Goal: Entertainment & Leisure: Browse casually

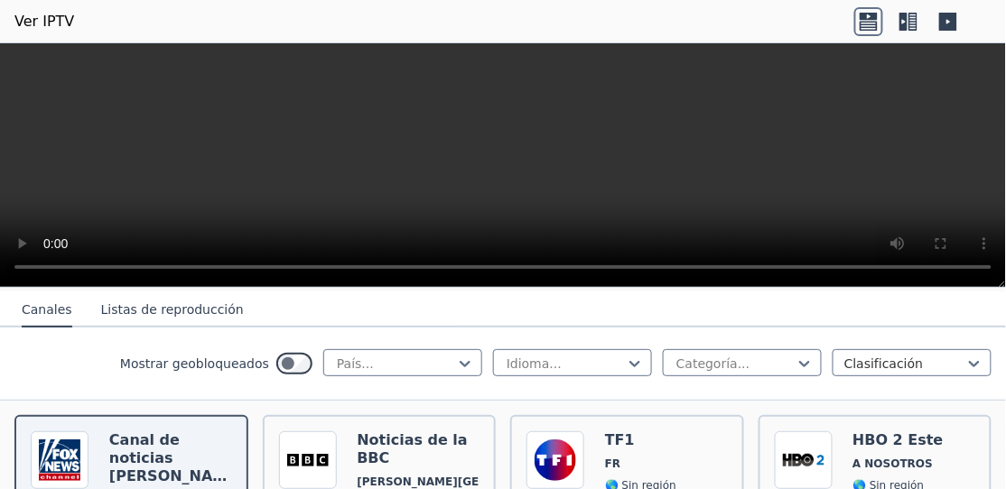
scroll to position [192, 0]
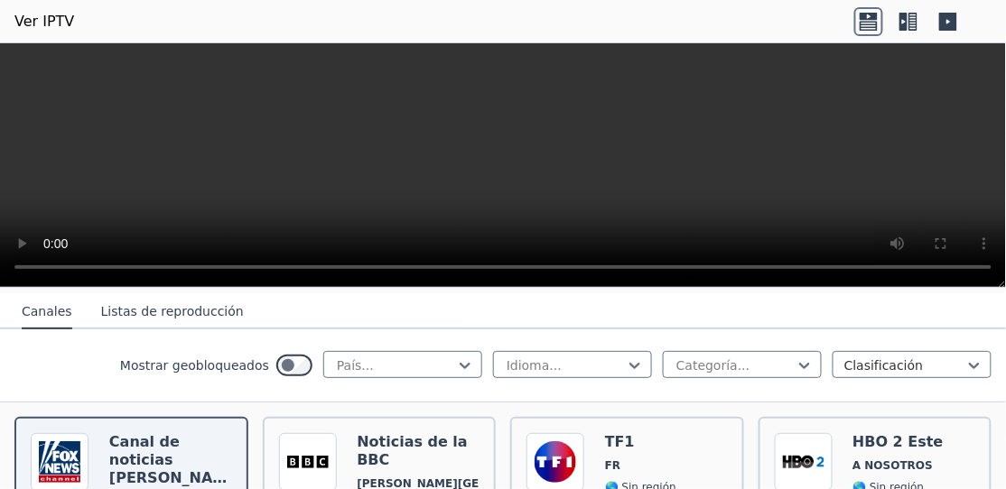
click at [156, 450] on h6 "Canal de noticias [PERSON_NAME]" at bounding box center [170, 460] width 123 height 54
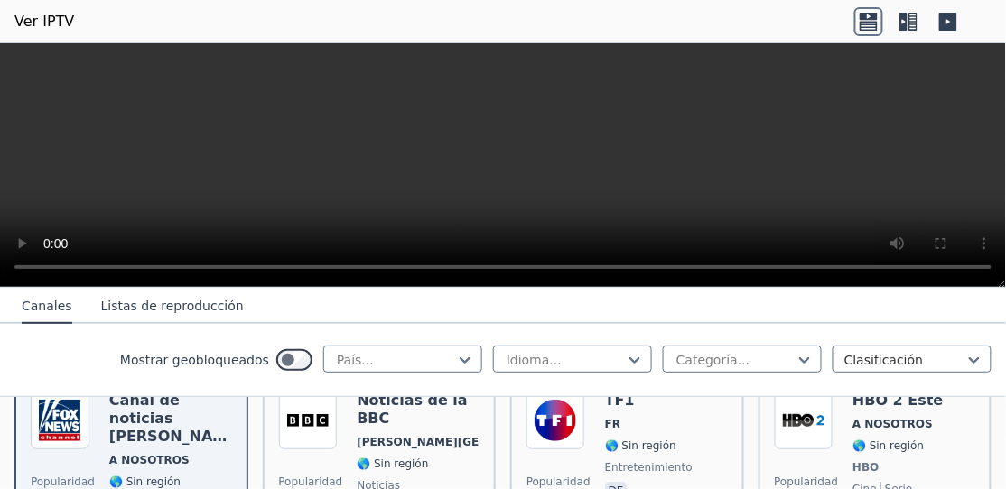
scroll to position [228, 0]
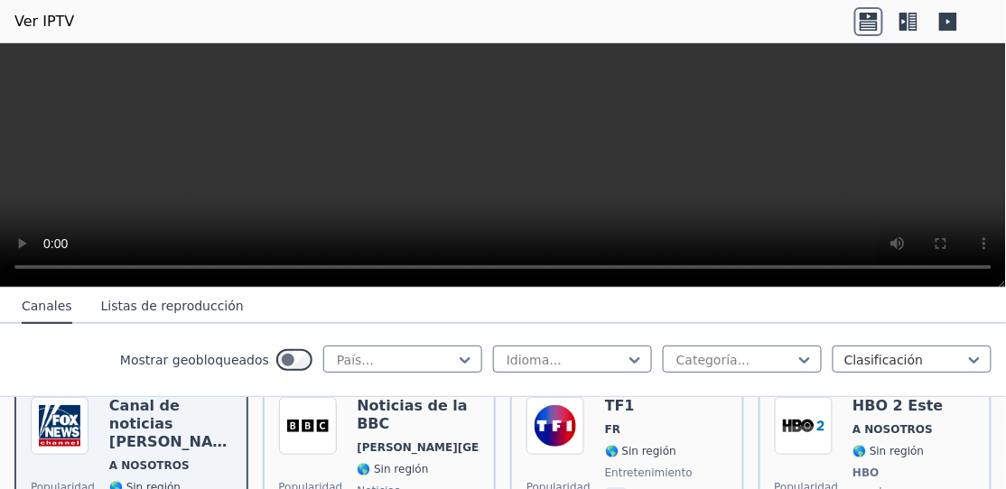
click at [375, 442] on font "[PERSON_NAME][GEOGRAPHIC_DATA]" at bounding box center [471, 448] width 228 height 13
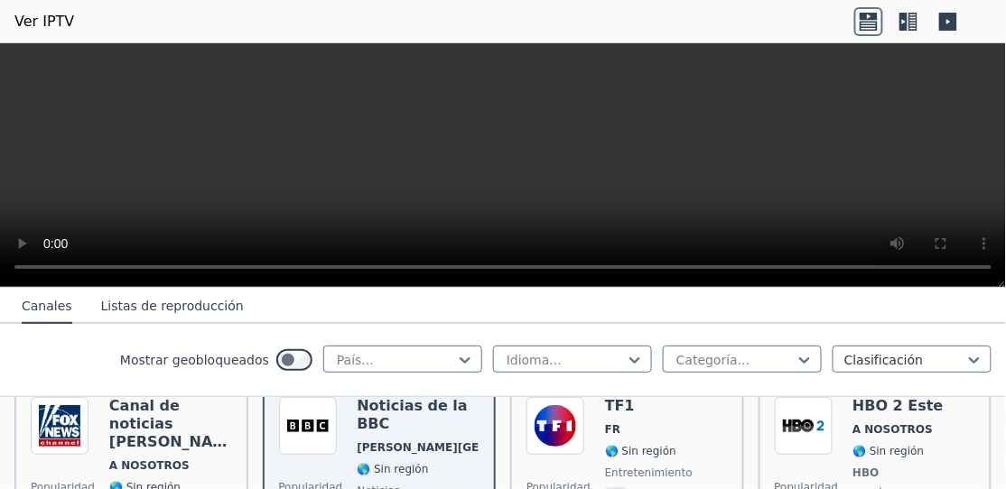
click at [584, 450] on span at bounding box center [558, 426] width 64 height 58
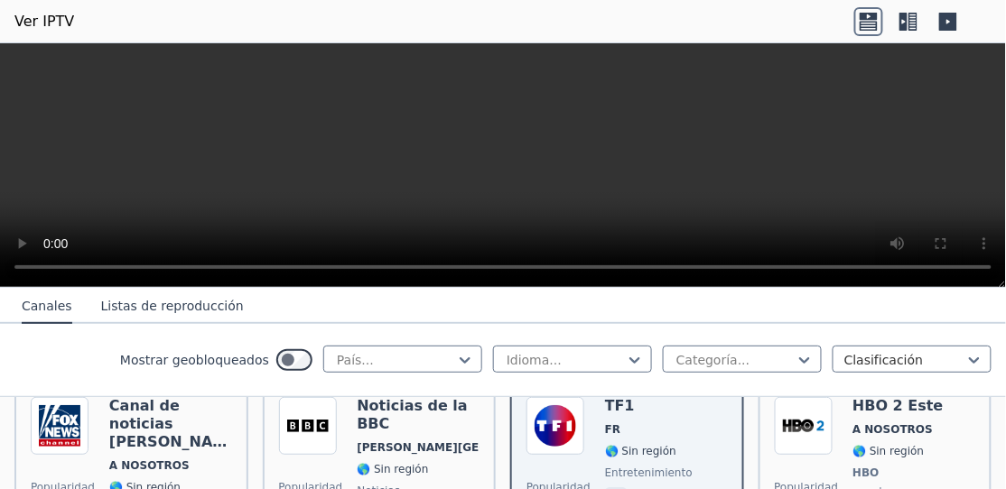
click at [813, 433] on img at bounding box center [804, 426] width 58 height 58
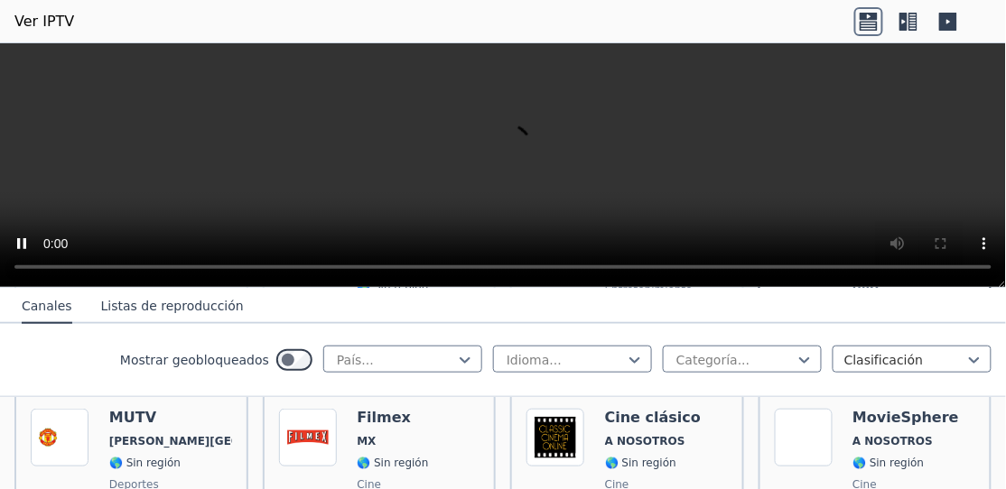
scroll to position [412, 0]
click at [564, 431] on img at bounding box center [555, 438] width 58 height 58
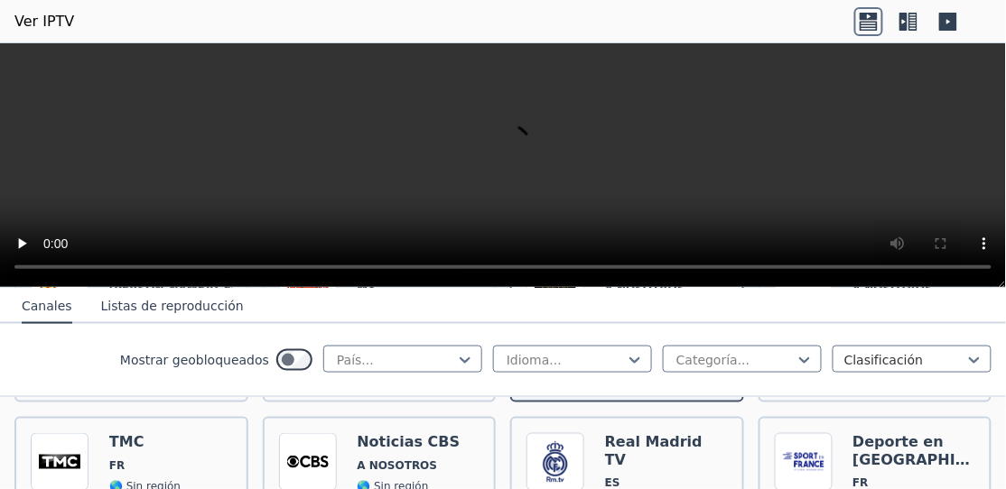
scroll to position [564, 0]
click at [158, 437] on div "TMC FR 🌎 Sin región de" at bounding box center [144, 498] width 71 height 130
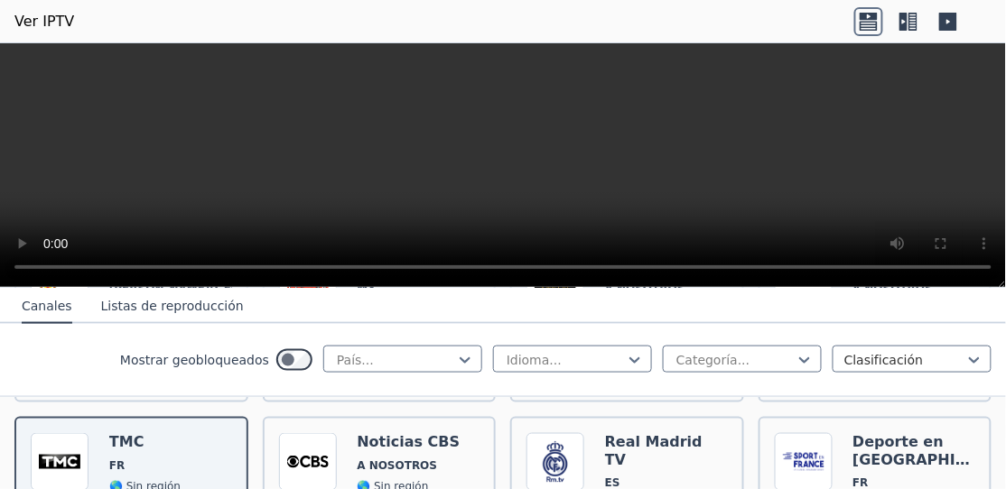
click at [421, 459] on div "Noticias CBS A NOSOTROS 🌎 Sin región noticias eng" at bounding box center [408, 498] width 103 height 130
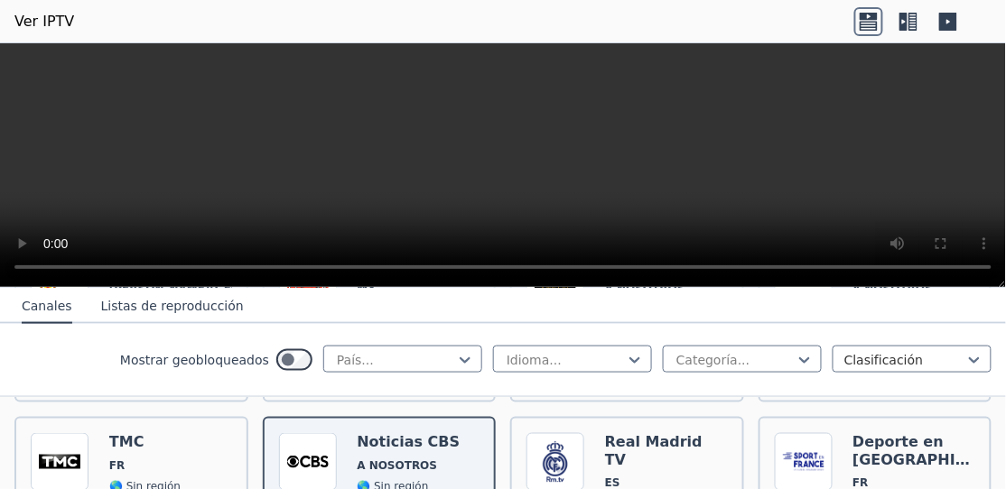
click at [814, 454] on img at bounding box center [804, 462] width 58 height 58
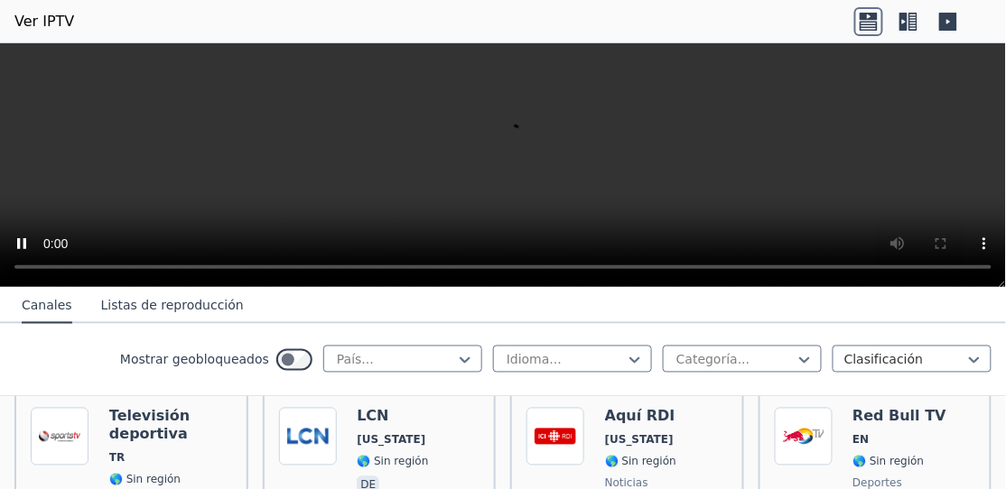
scroll to position [769, 0]
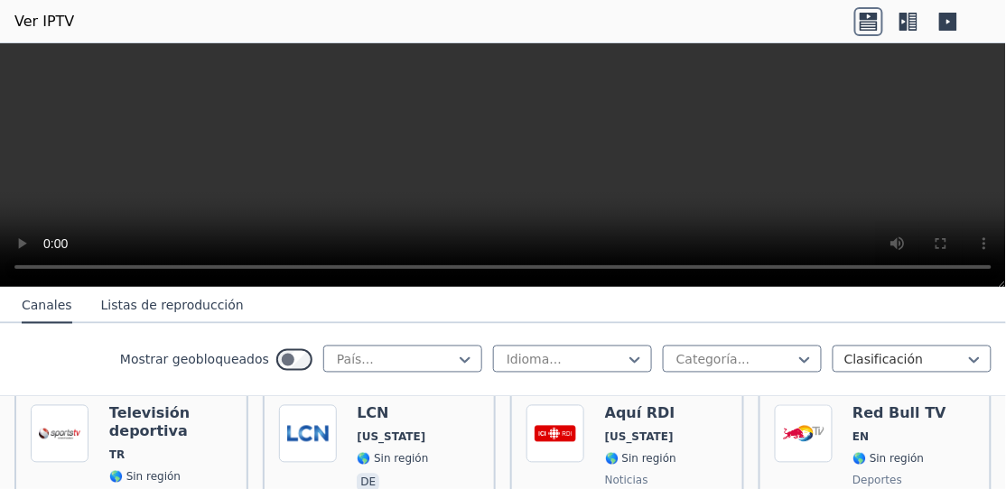
click at [151, 421] on font "Televisión deportiva" at bounding box center [149, 422] width 80 height 35
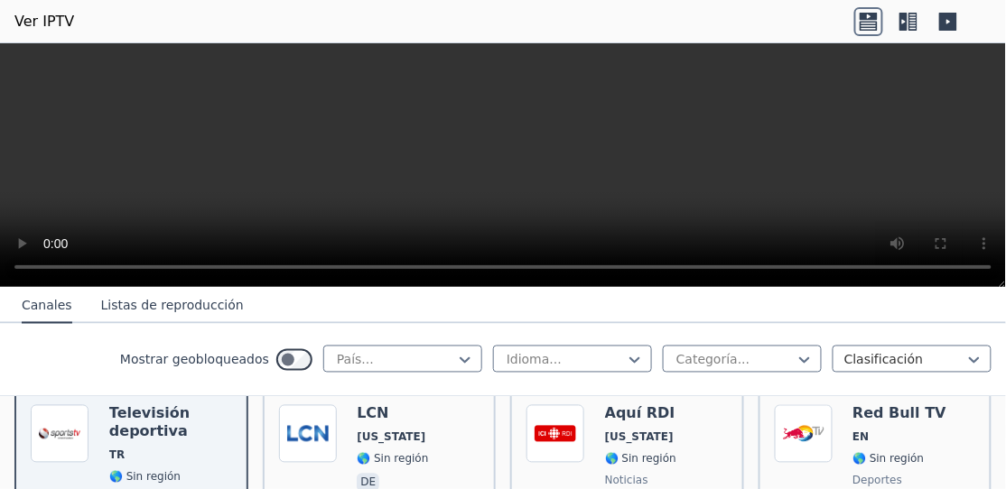
click at [430, 454] on div "Popularidad 2556 LCN [US_STATE] 🌎 Sin región de" at bounding box center [379, 472] width 201 height 134
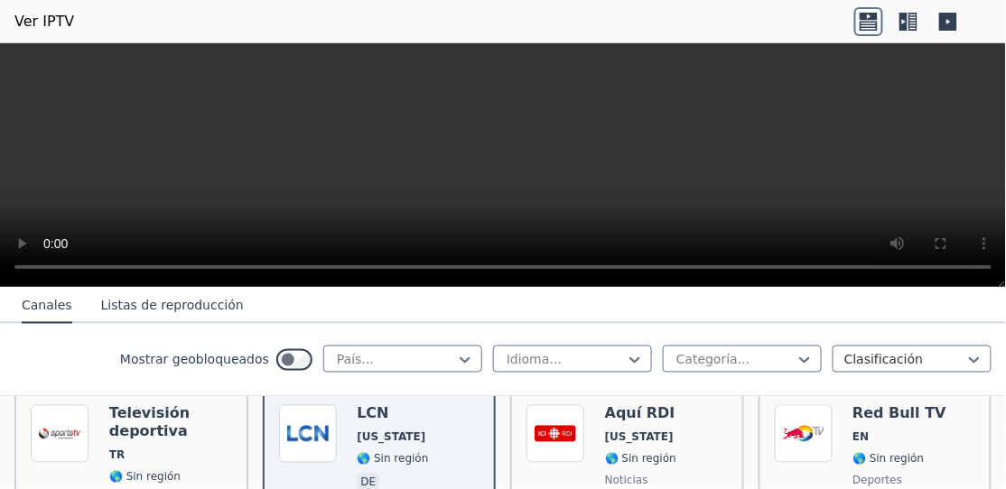
click at [674, 442] on div "Popularidad [STREET_ADDRESS][US_STATE] 🌎 Sin región noticias de" at bounding box center [626, 472] width 201 height 134
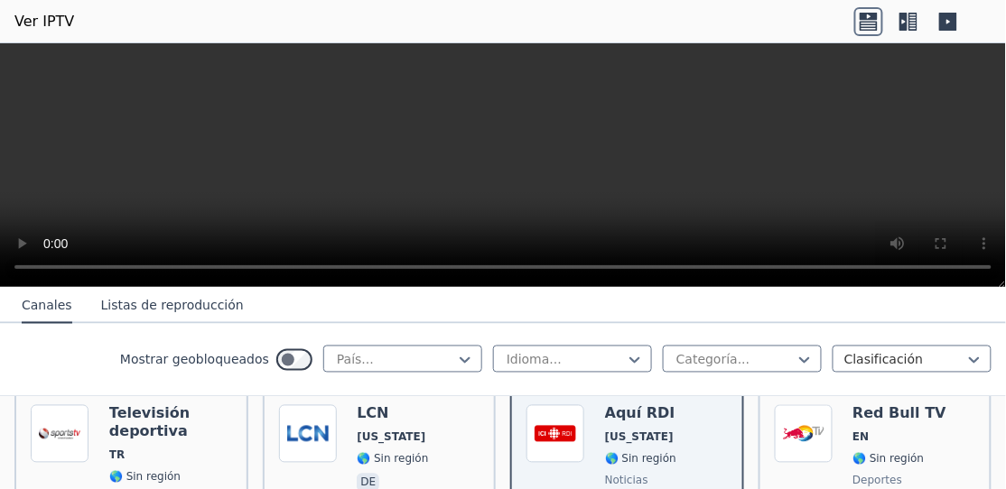
click at [814, 439] on img at bounding box center [804, 434] width 58 height 58
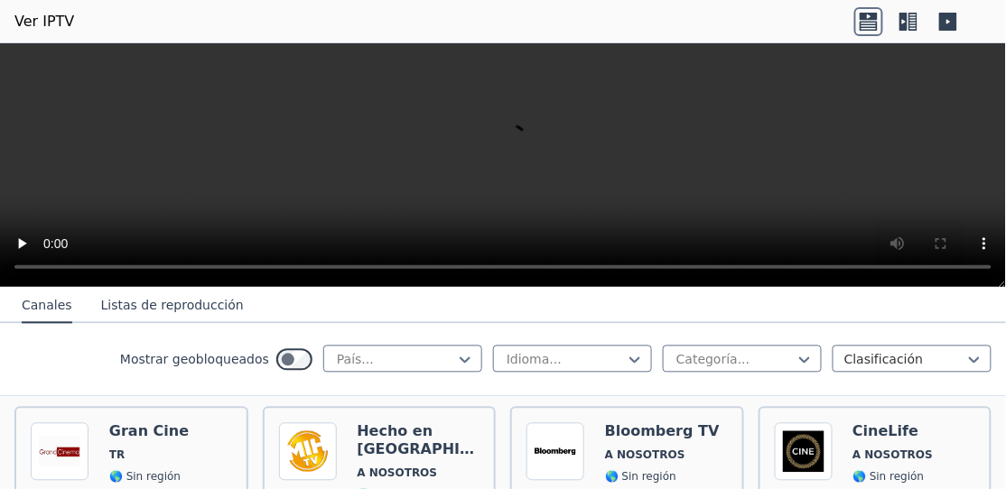
scroll to position [936, 0]
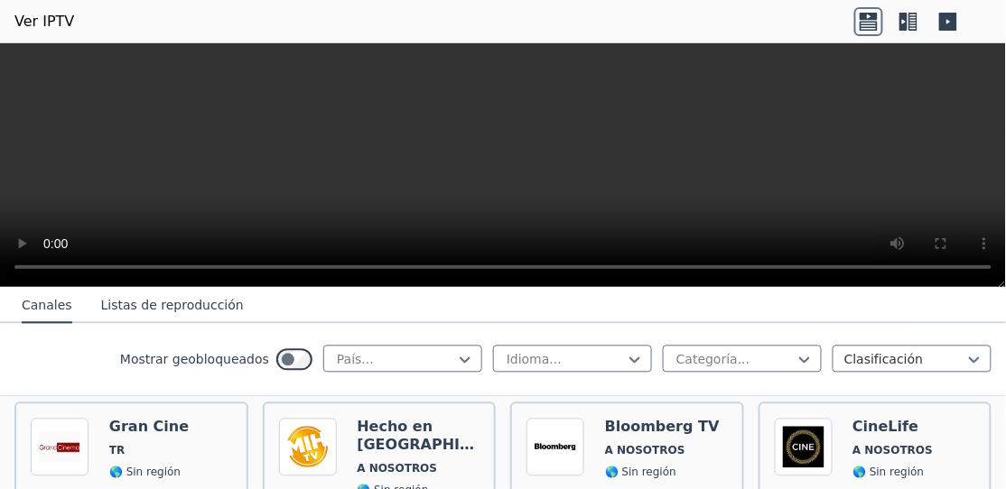
click at [813, 423] on img at bounding box center [804, 448] width 58 height 58
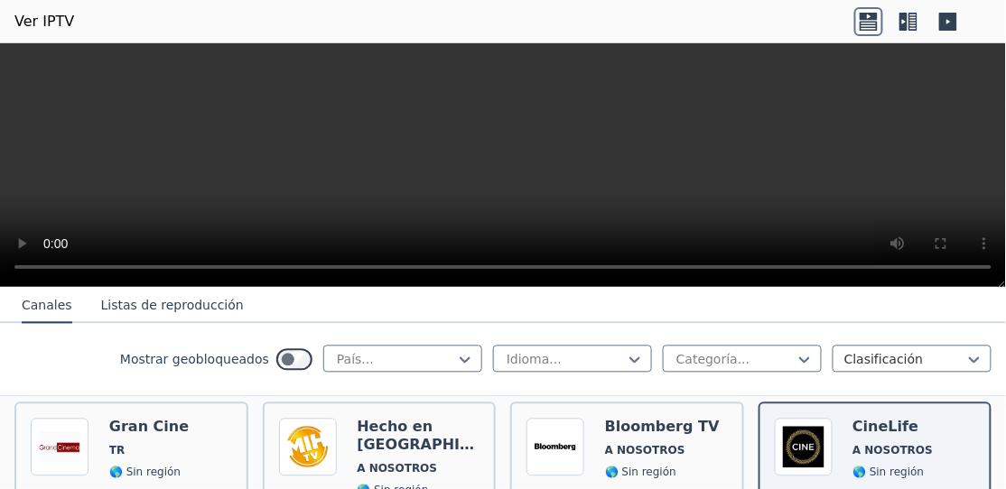
click at [575, 429] on img at bounding box center [555, 448] width 58 height 58
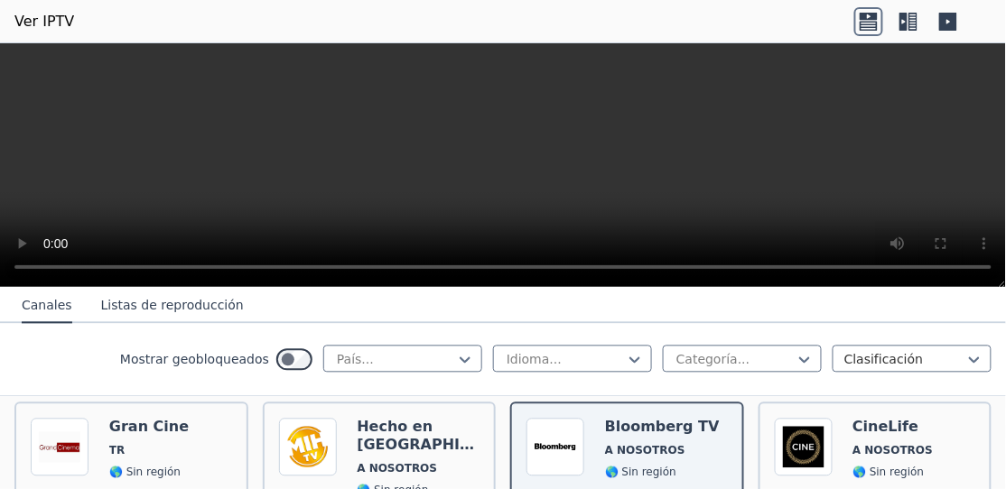
click at [367, 439] on div "Hecho en [GEOGRAPHIC_DATA] A NOSOTROS 🌎 Sin región cine eng" at bounding box center [418, 484] width 123 height 130
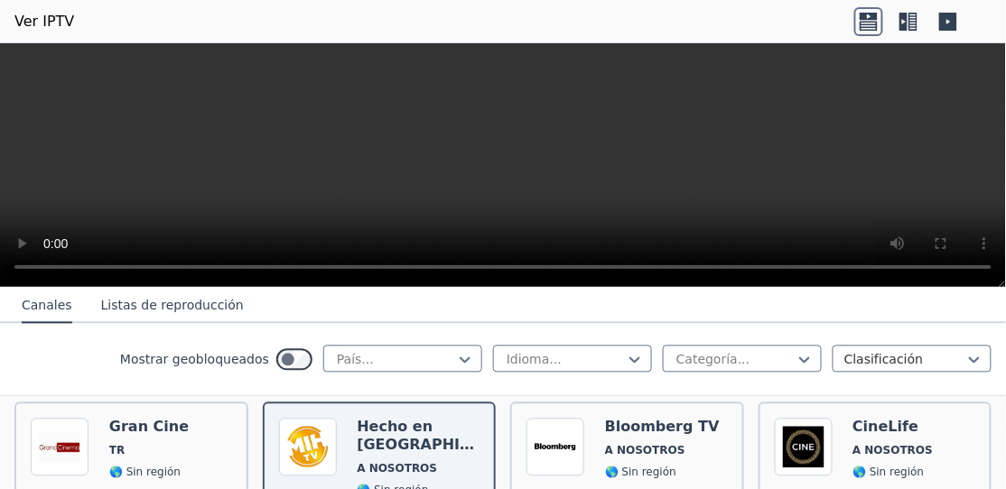
click at [147, 444] on span "TR" at bounding box center [164, 451] width 111 height 14
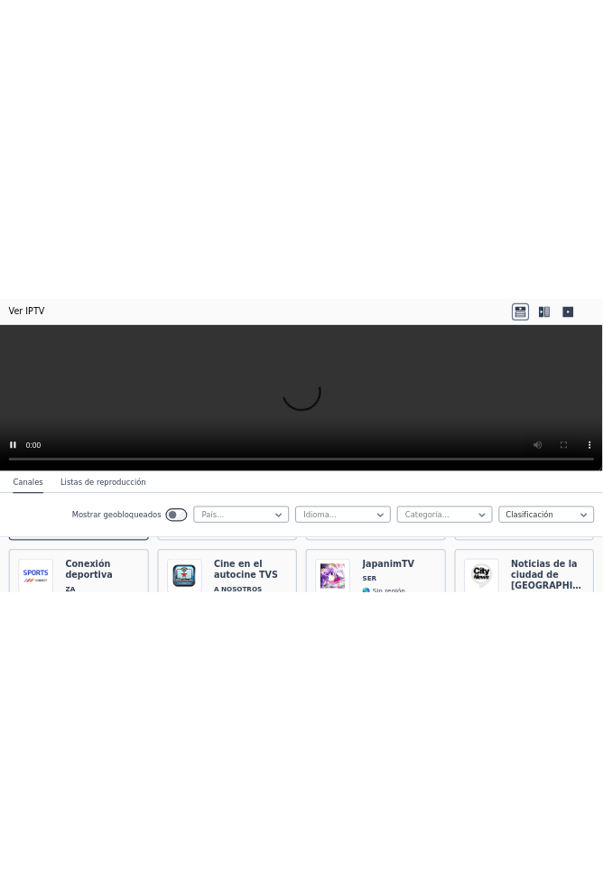
scroll to position [1100, 0]
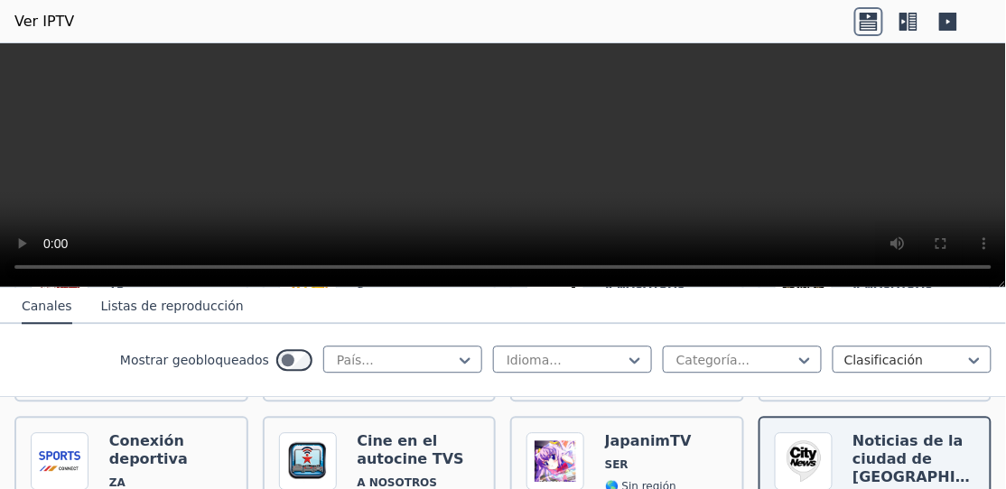
click at [166, 441] on font "Conexión deportiva" at bounding box center [148, 449] width 79 height 35
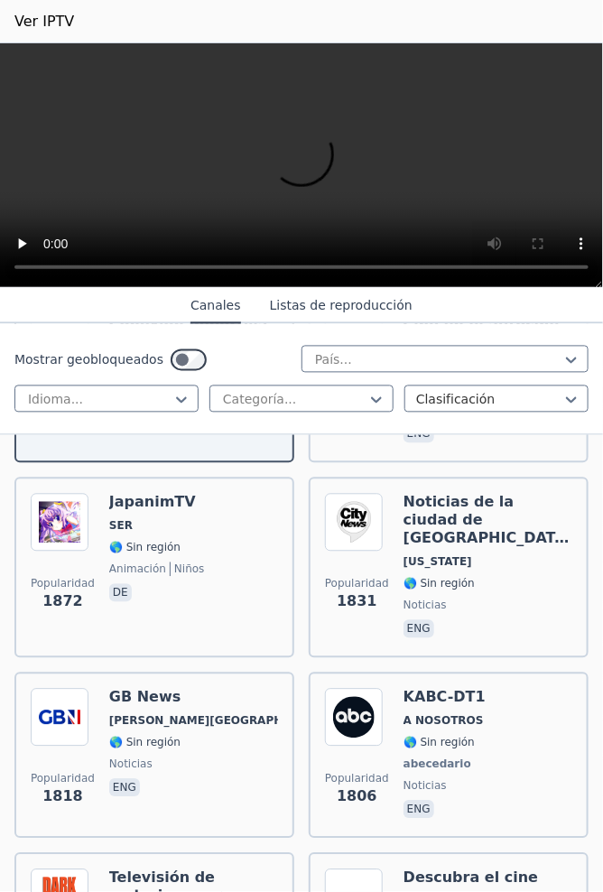
scroll to position [2123, 0]
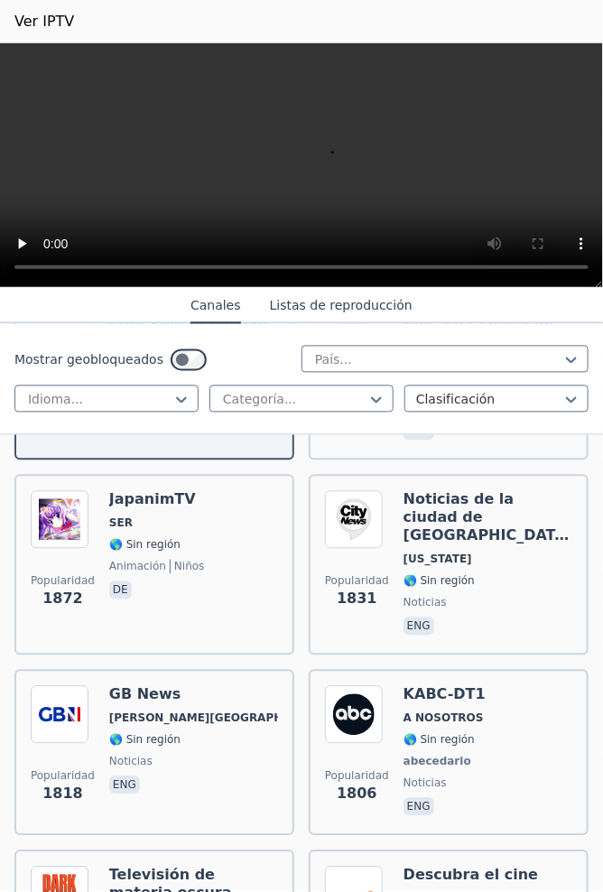
click at [176, 488] on div "Popularidad 1818 GB News [PERSON_NAME][GEOGRAPHIC_DATA] 🌎 Sin región noticias e…" at bounding box center [154, 753] width 247 height 134
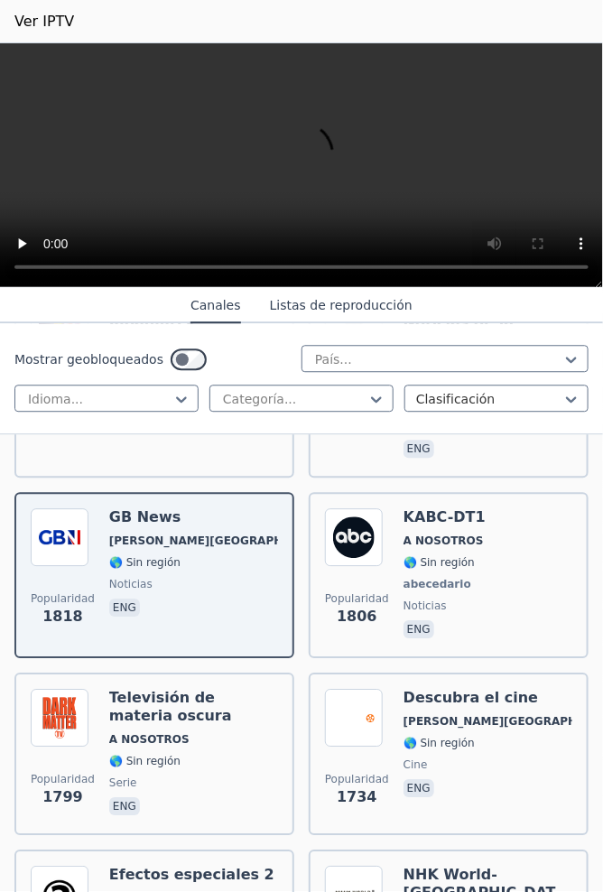
scroll to position [2308, 0]
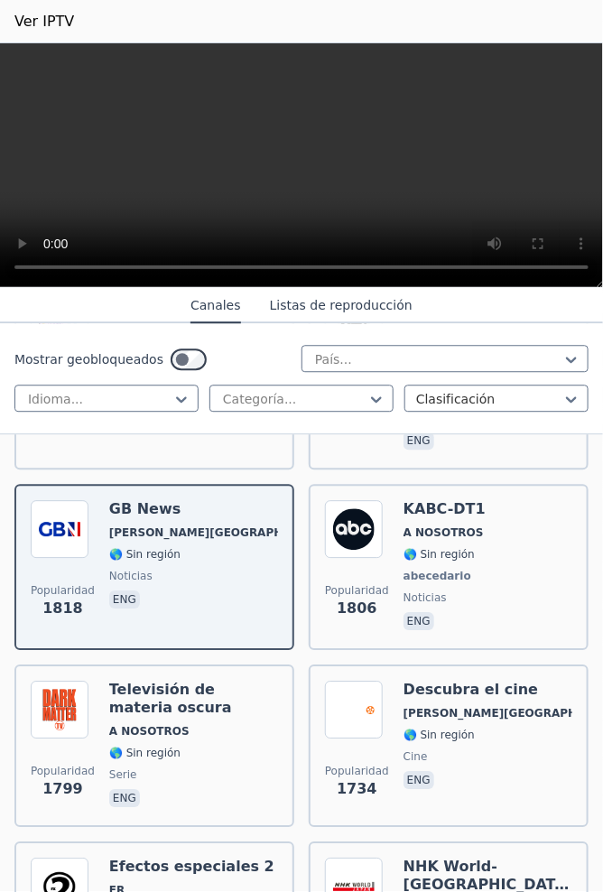
click at [448, 488] on span "🌎 Sin región" at bounding box center [439, 736] width 71 height 14
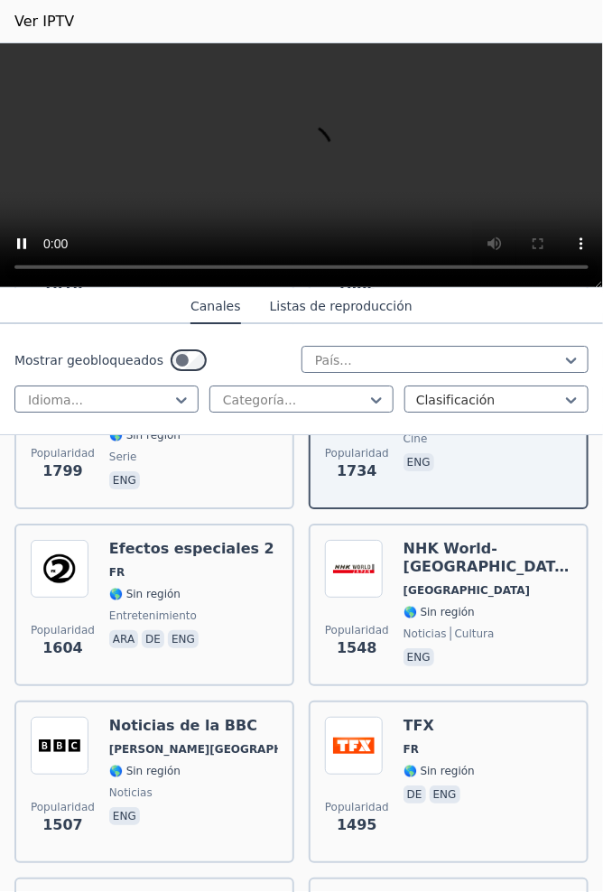
scroll to position [2627, 0]
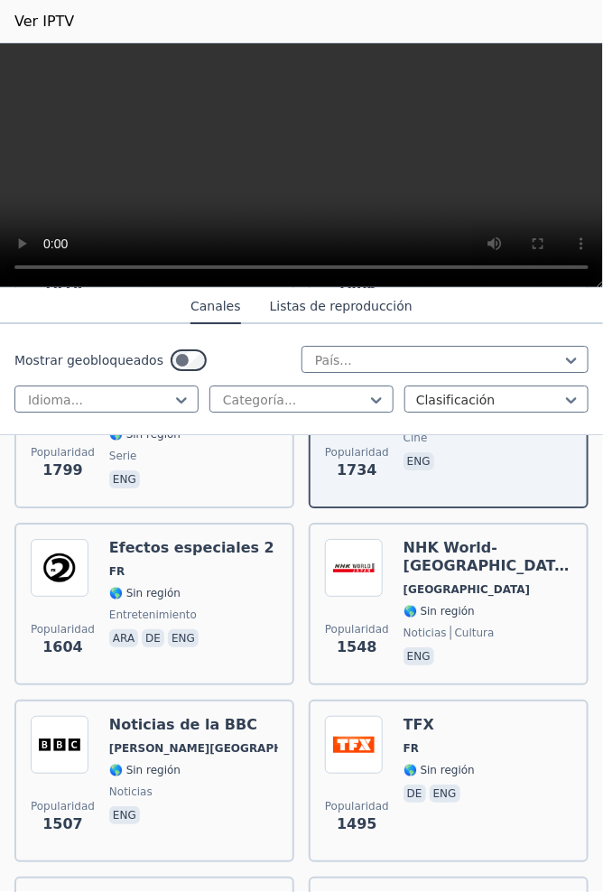
click at [201, 488] on div "Noticias de la BBC [PERSON_NAME] Unido 🌎 Sin región noticias eng" at bounding box center [193, 781] width 169 height 130
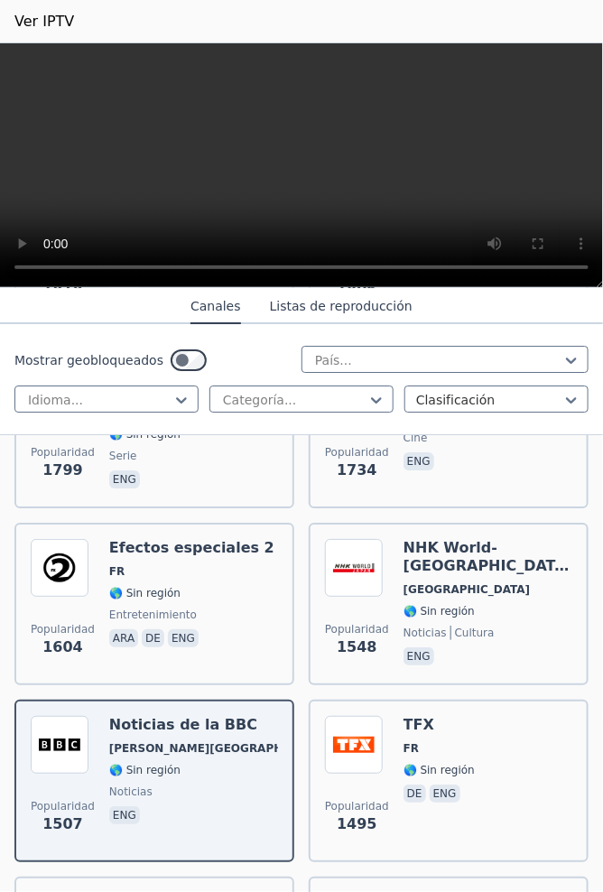
click at [21, 436] on div "Popularidad 1799 Televisión de materia oscura A NOSOTROS 🌎 Sin región serie eng" at bounding box center [154, 427] width 280 height 163
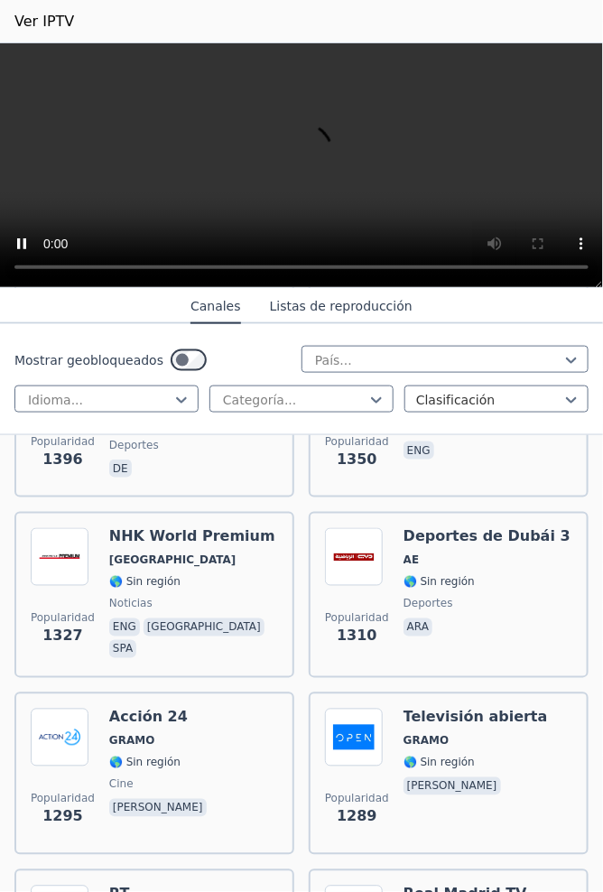
scroll to position [3171, 0]
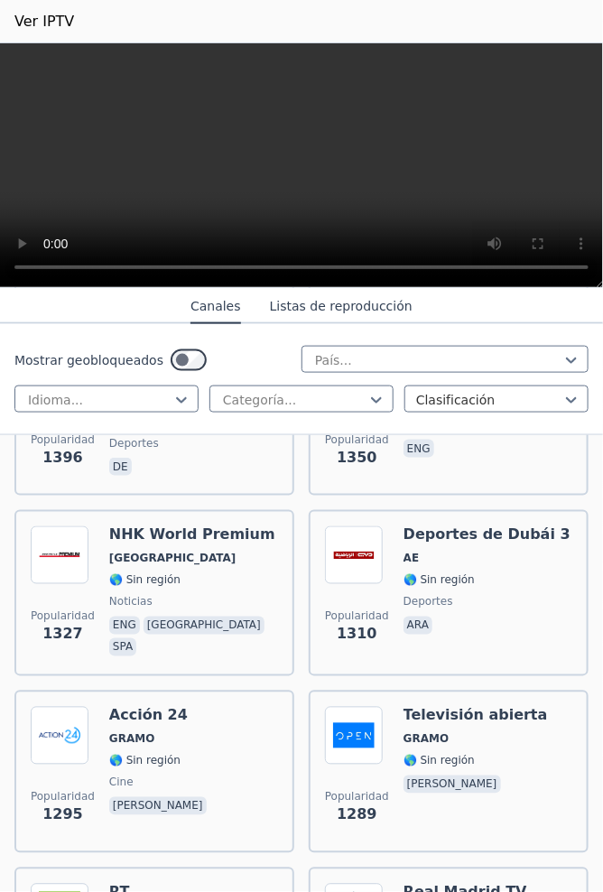
click at [438, 488] on div "Televisión abierta GRAMO 🌎 Sin región [PERSON_NAME]" at bounding box center [476, 772] width 144 height 130
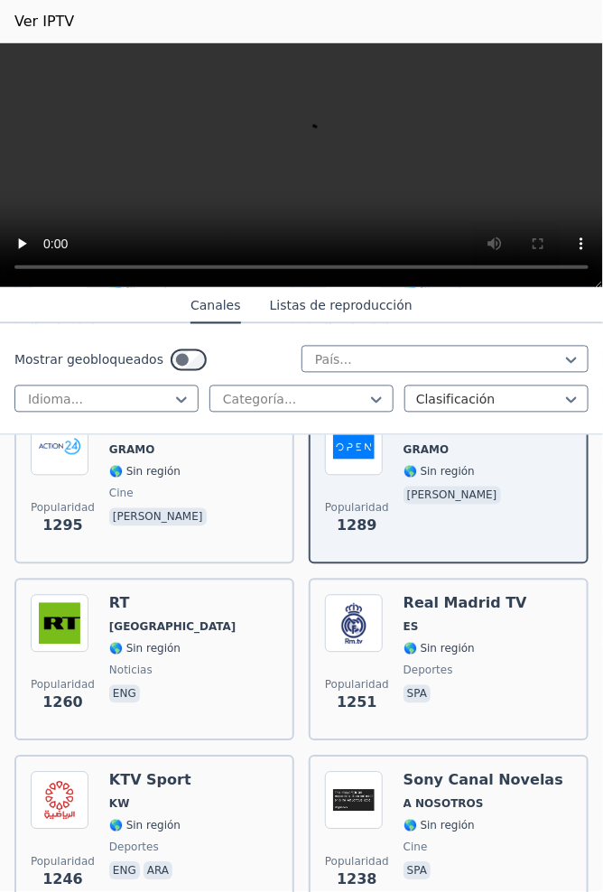
scroll to position [3461, 0]
click at [478, 488] on div "Real Madrid TV ES 🌎 Sin región deportes spa" at bounding box center [466, 659] width 124 height 130
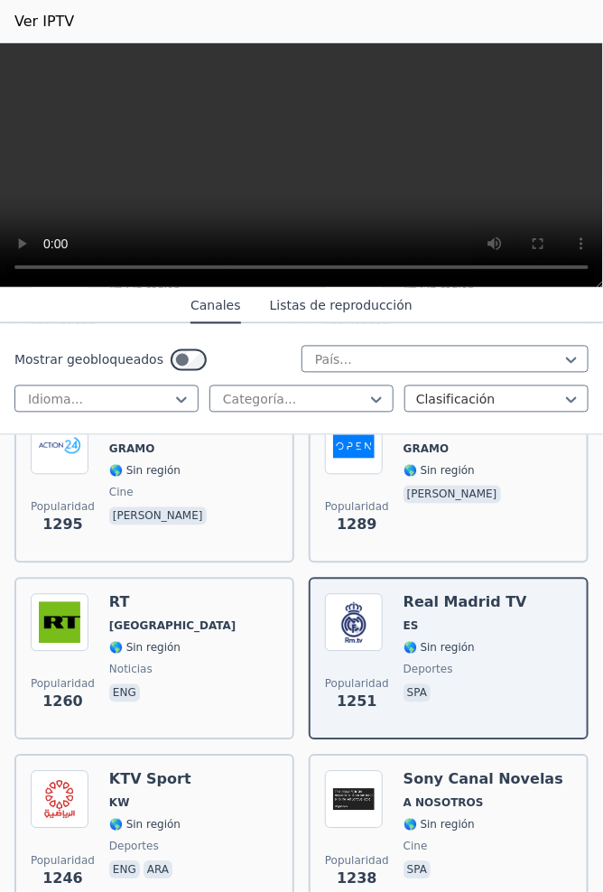
click at [180, 488] on div "Popularidad 1246 KTV Sport KW 🌎 Sin región deportes eng ara" at bounding box center [154, 836] width 247 height 130
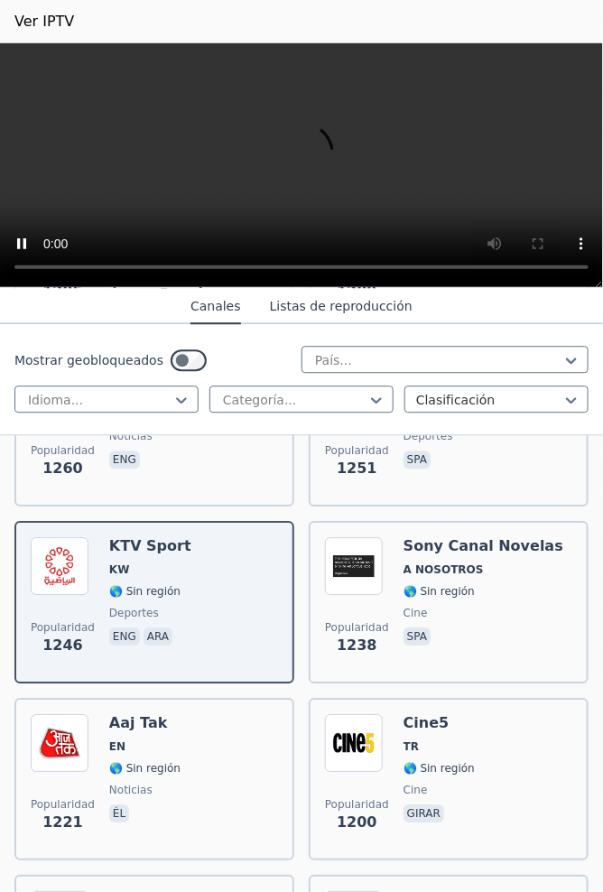
scroll to position [3695, 0]
click at [456, 488] on font "🌎 Sin región" at bounding box center [439, 768] width 71 height 13
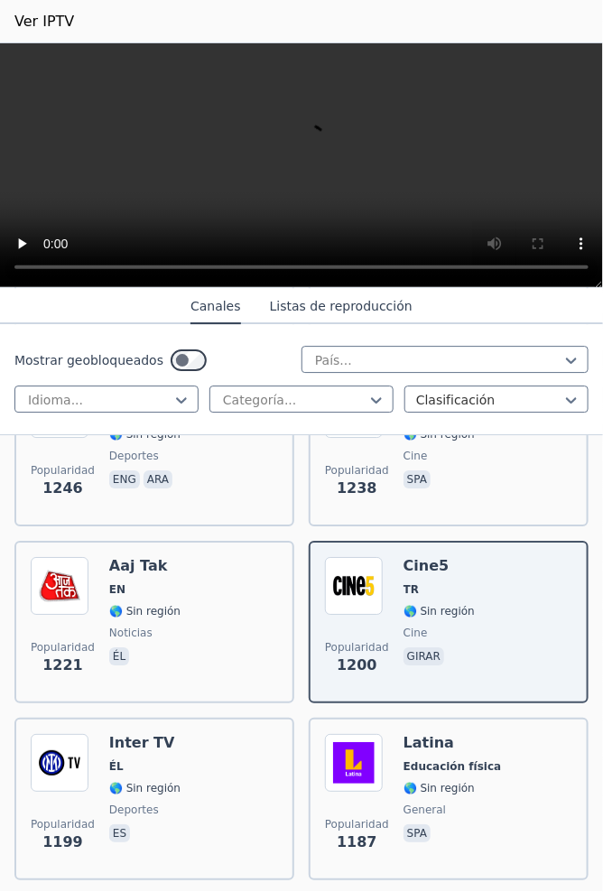
scroll to position [3854, 0]
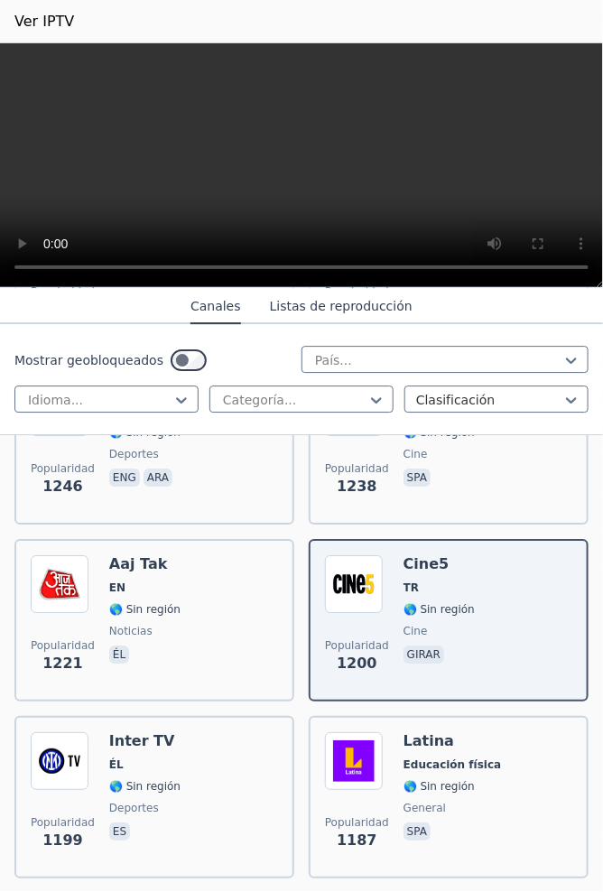
click at [472, 488] on font "Educación física" at bounding box center [453, 764] width 98 height 13
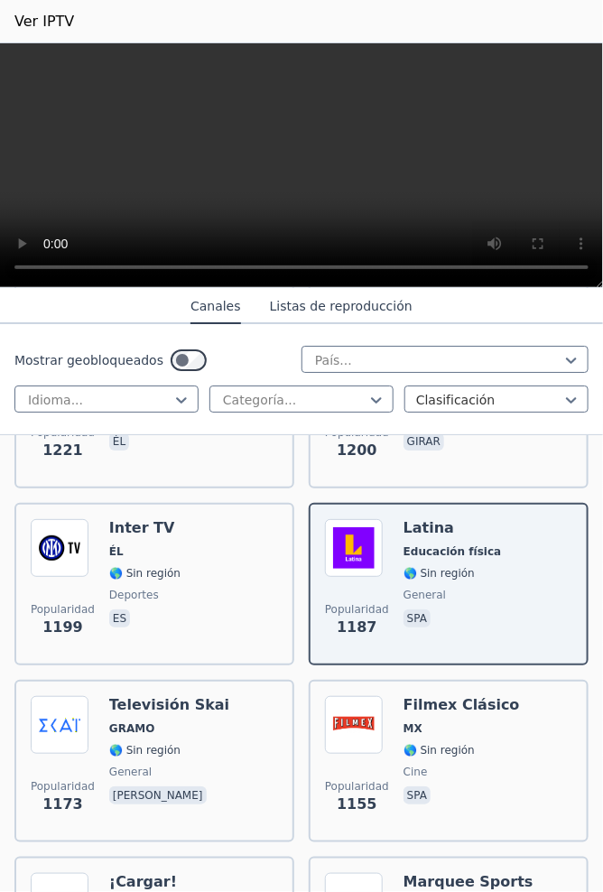
scroll to position [4066, 0]
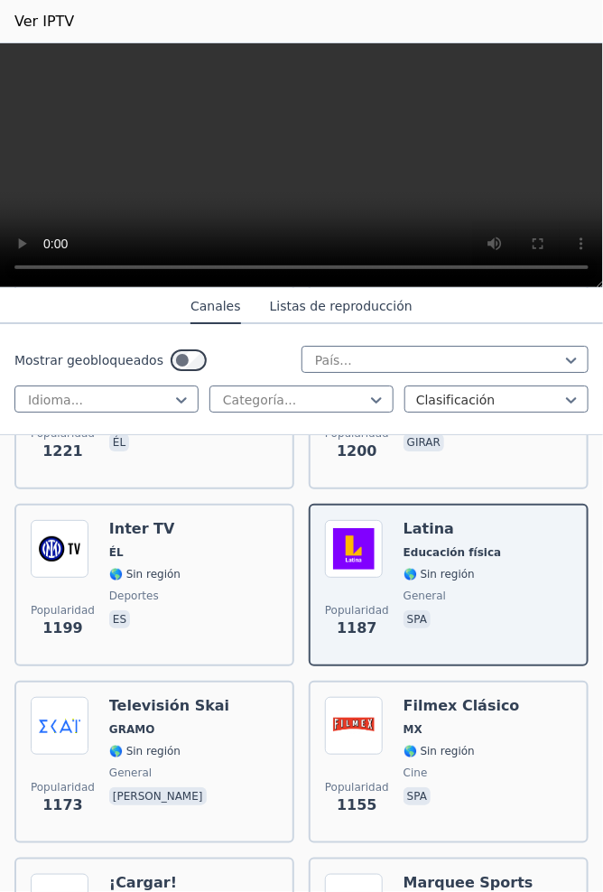
click at [71, 488] on img at bounding box center [60, 549] width 58 height 58
